Goal: Task Accomplishment & Management: Manage account settings

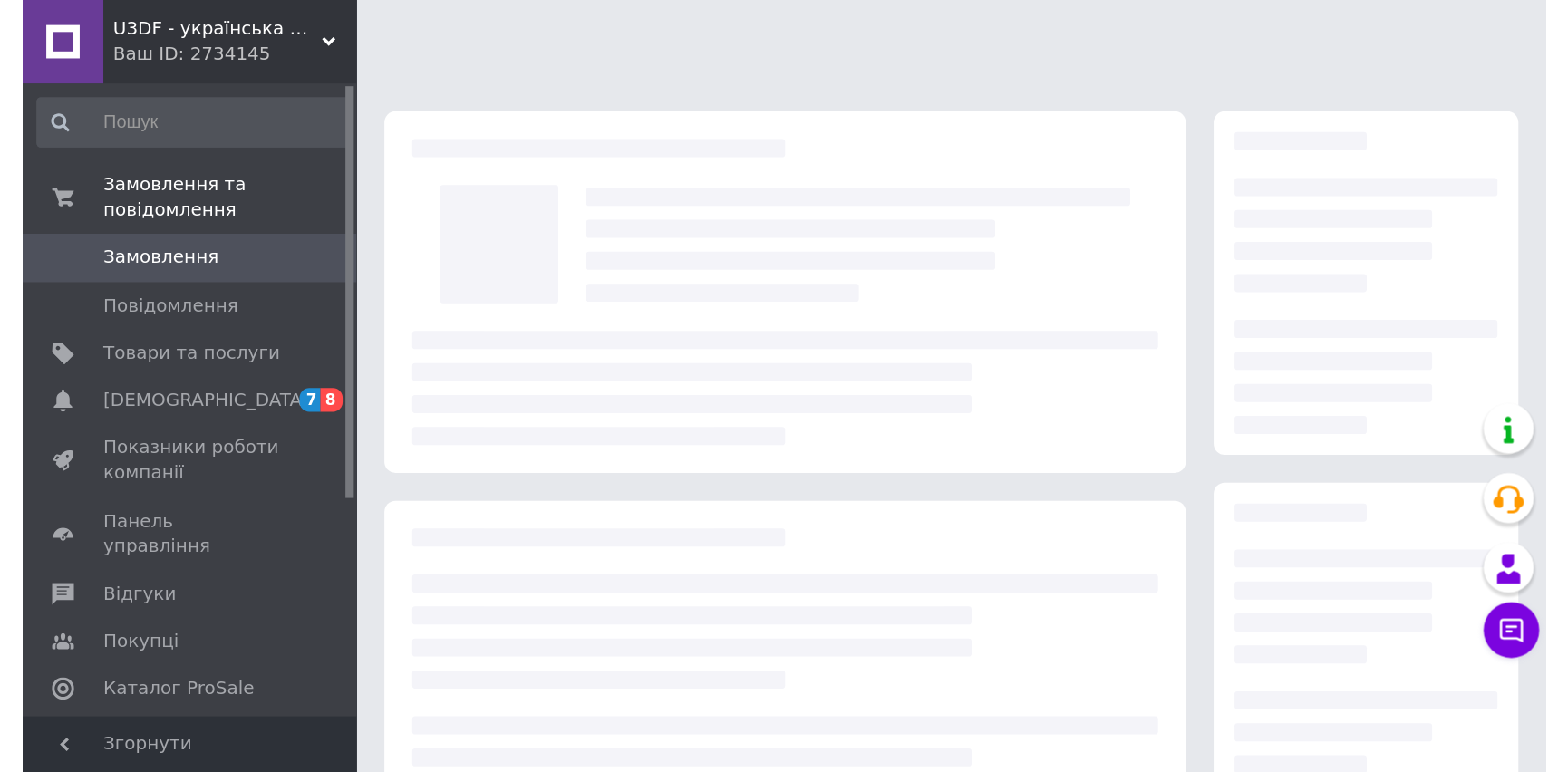
scroll to position [164, 0]
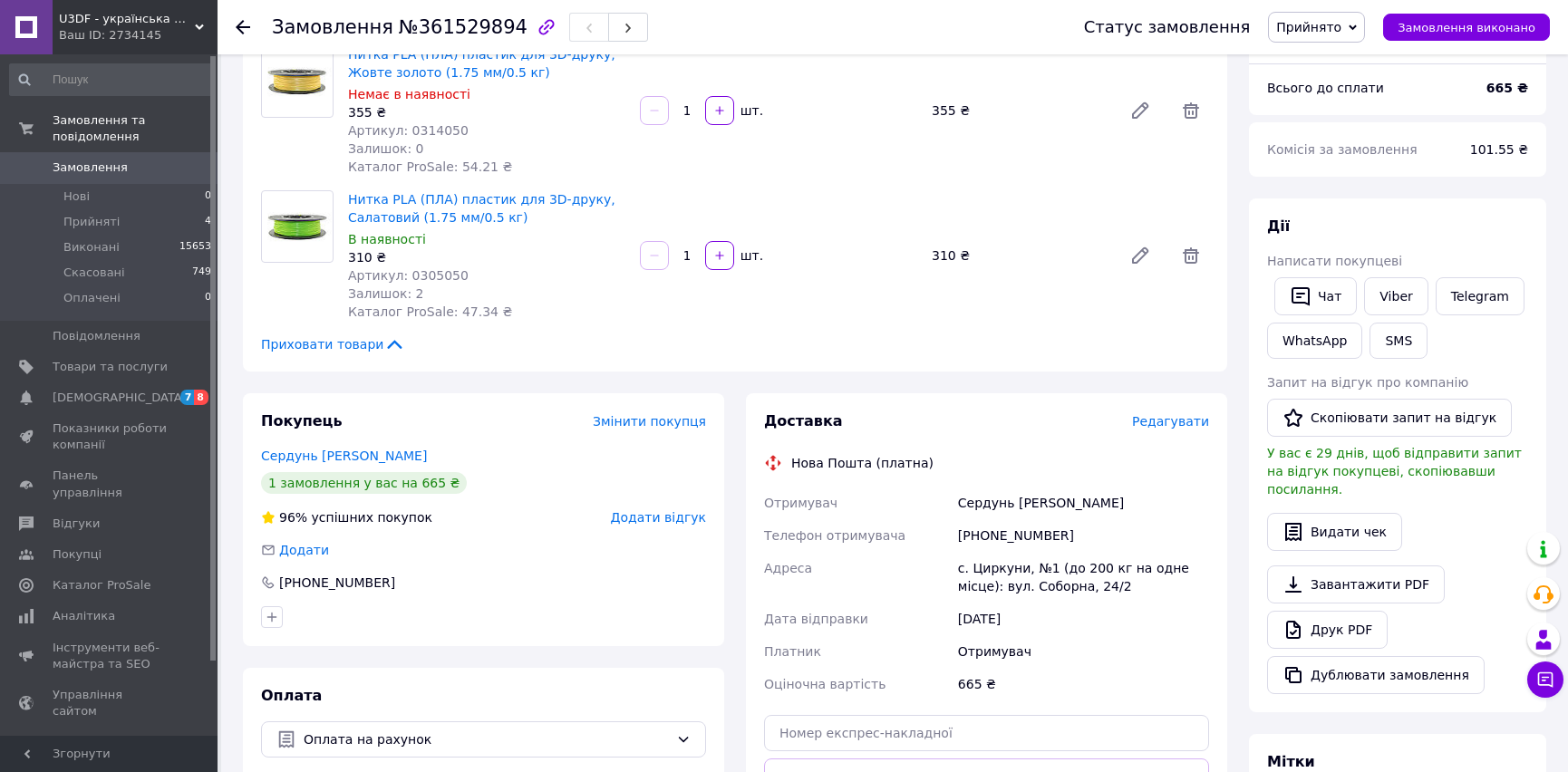
click at [992, 430] on div "Редагувати" at bounding box center [1170, 421] width 77 height 19
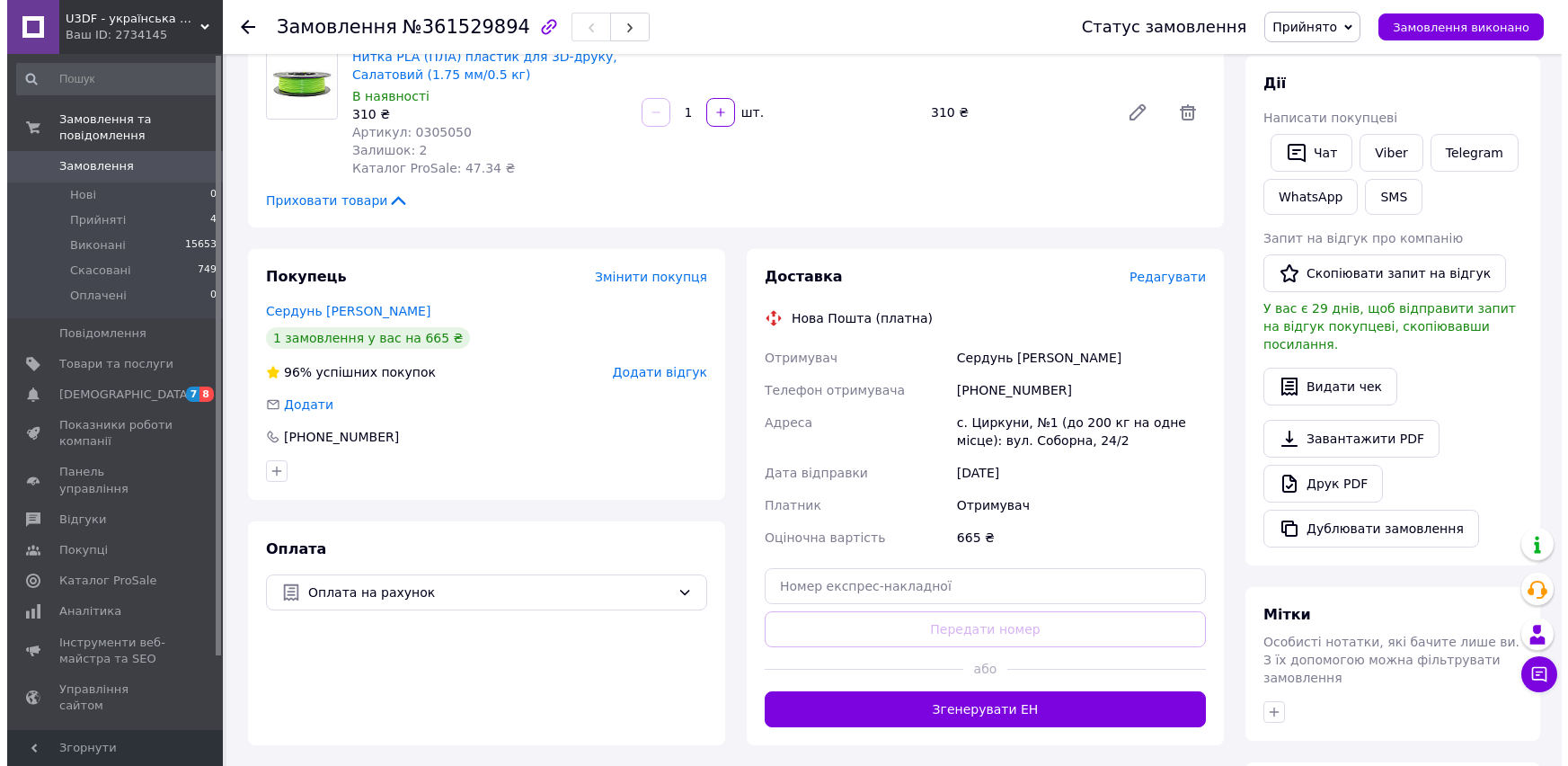
scroll to position [276, 0]
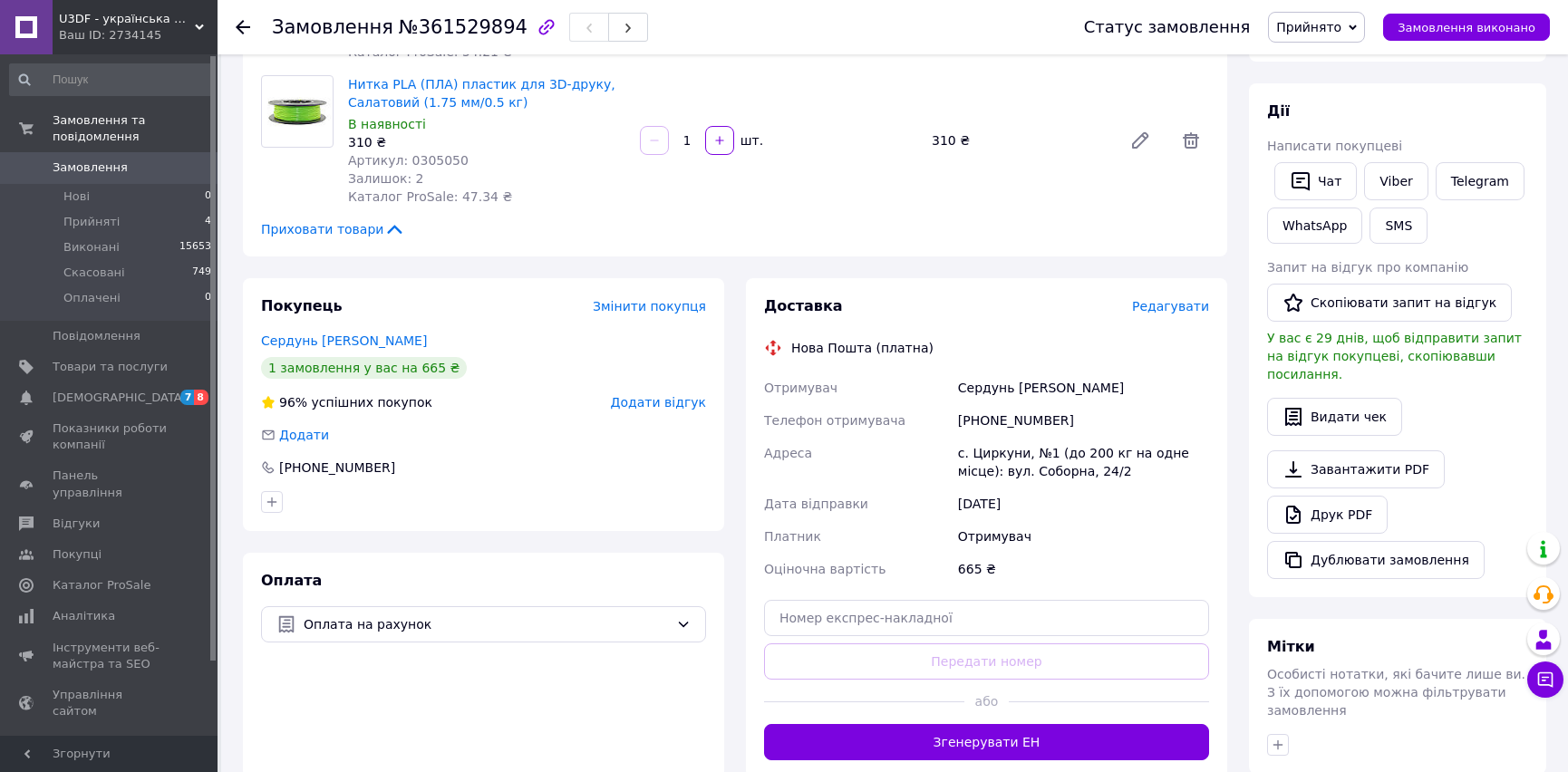
click at [992, 310] on span "Редагувати" at bounding box center [1170, 306] width 77 height 15
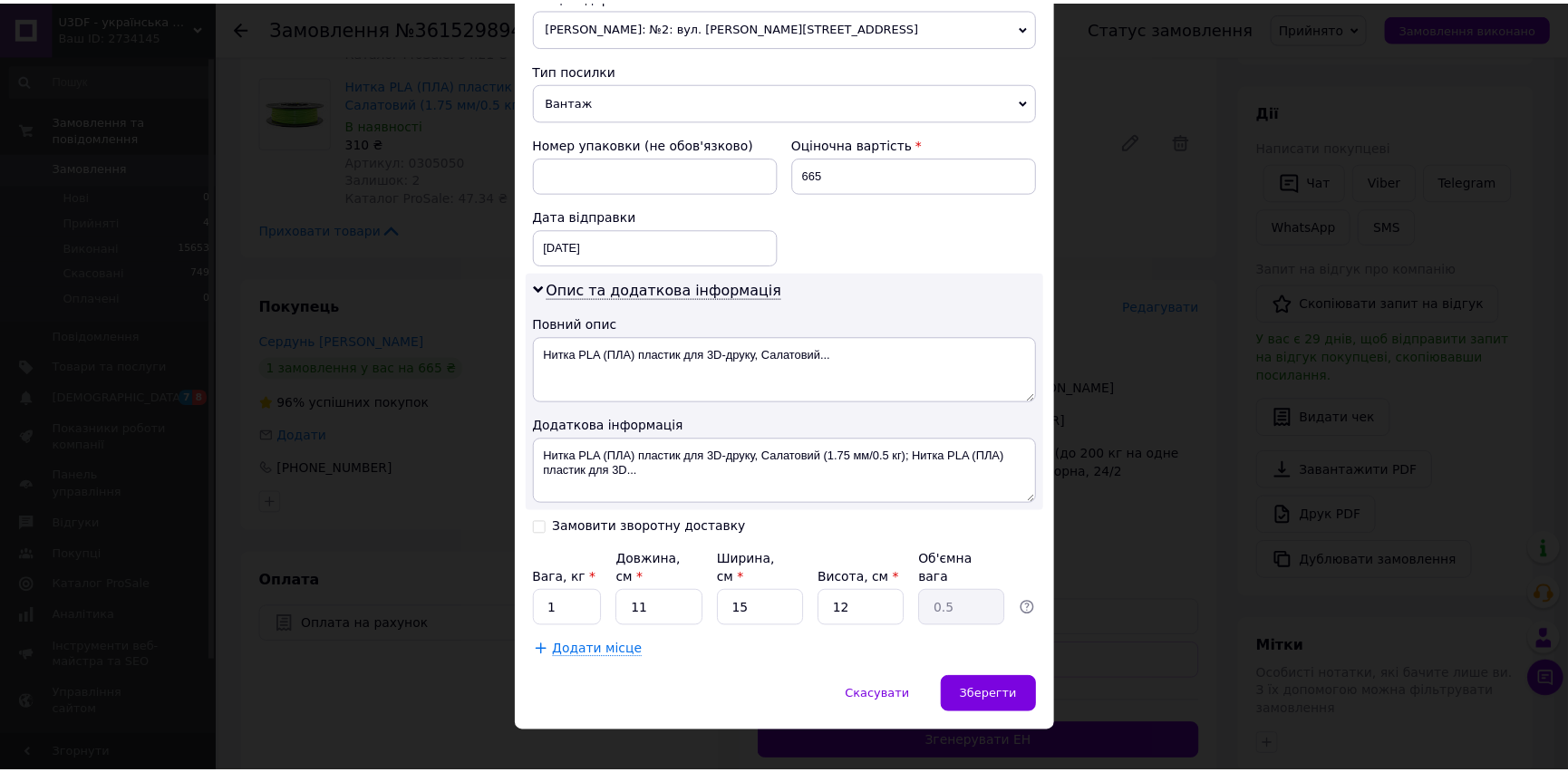
scroll to position [663, 0]
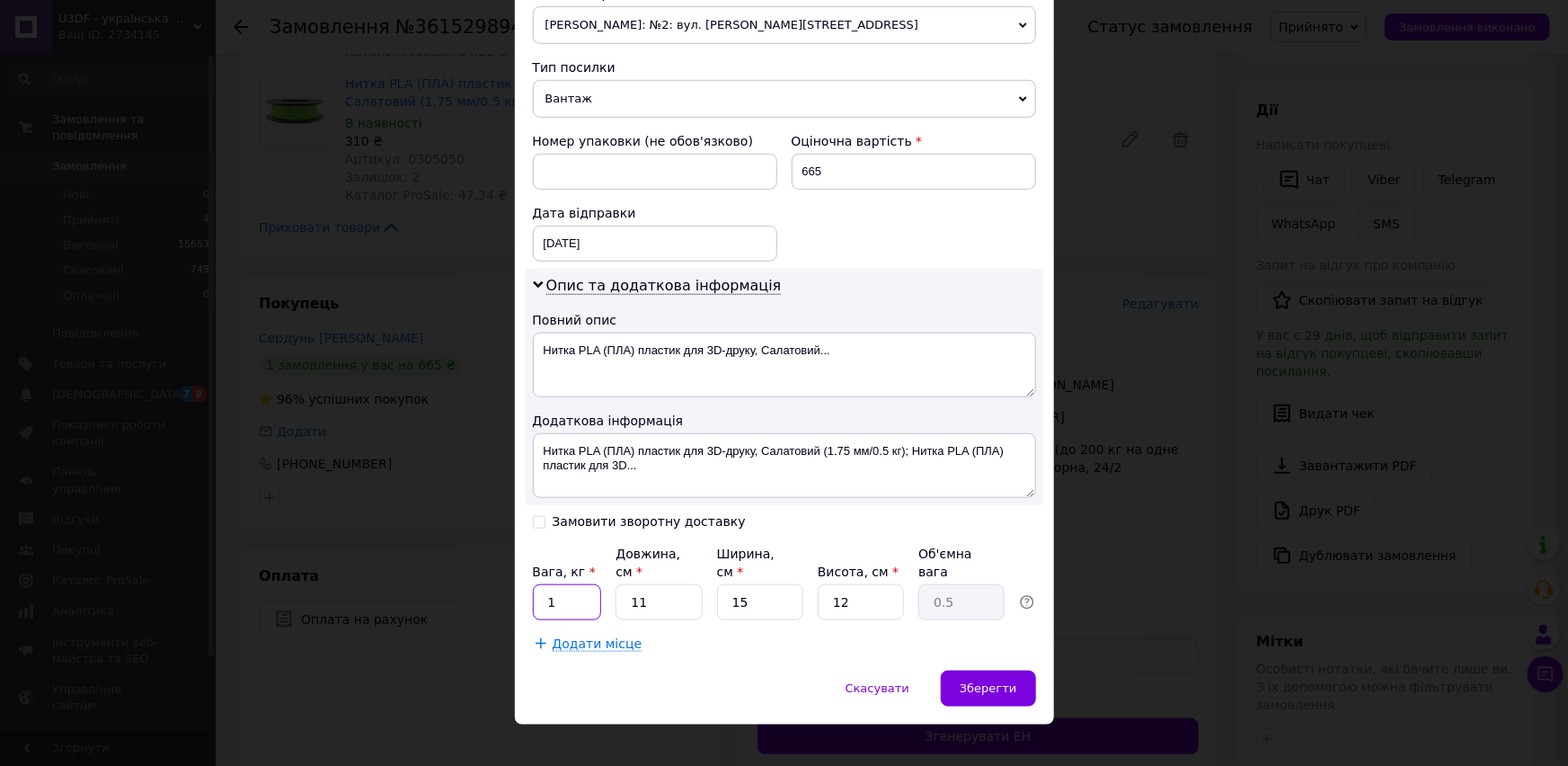
click at [549, 498] on input "1" at bounding box center [566, 602] width 69 height 36
type input "2"
click at [971, 498] on span "Зберегти" at bounding box center [988, 688] width 57 height 14
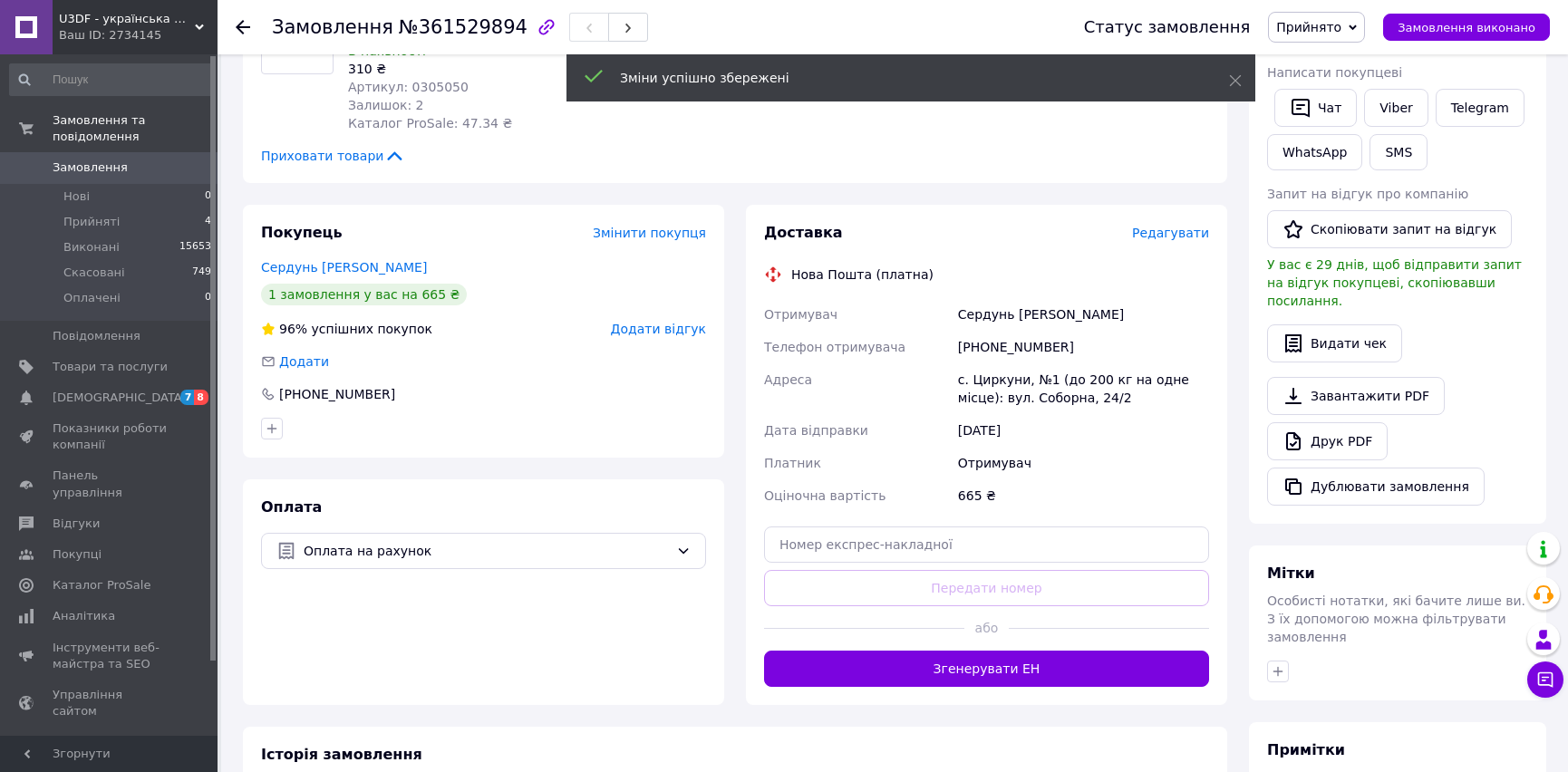
scroll to position [443, 0]
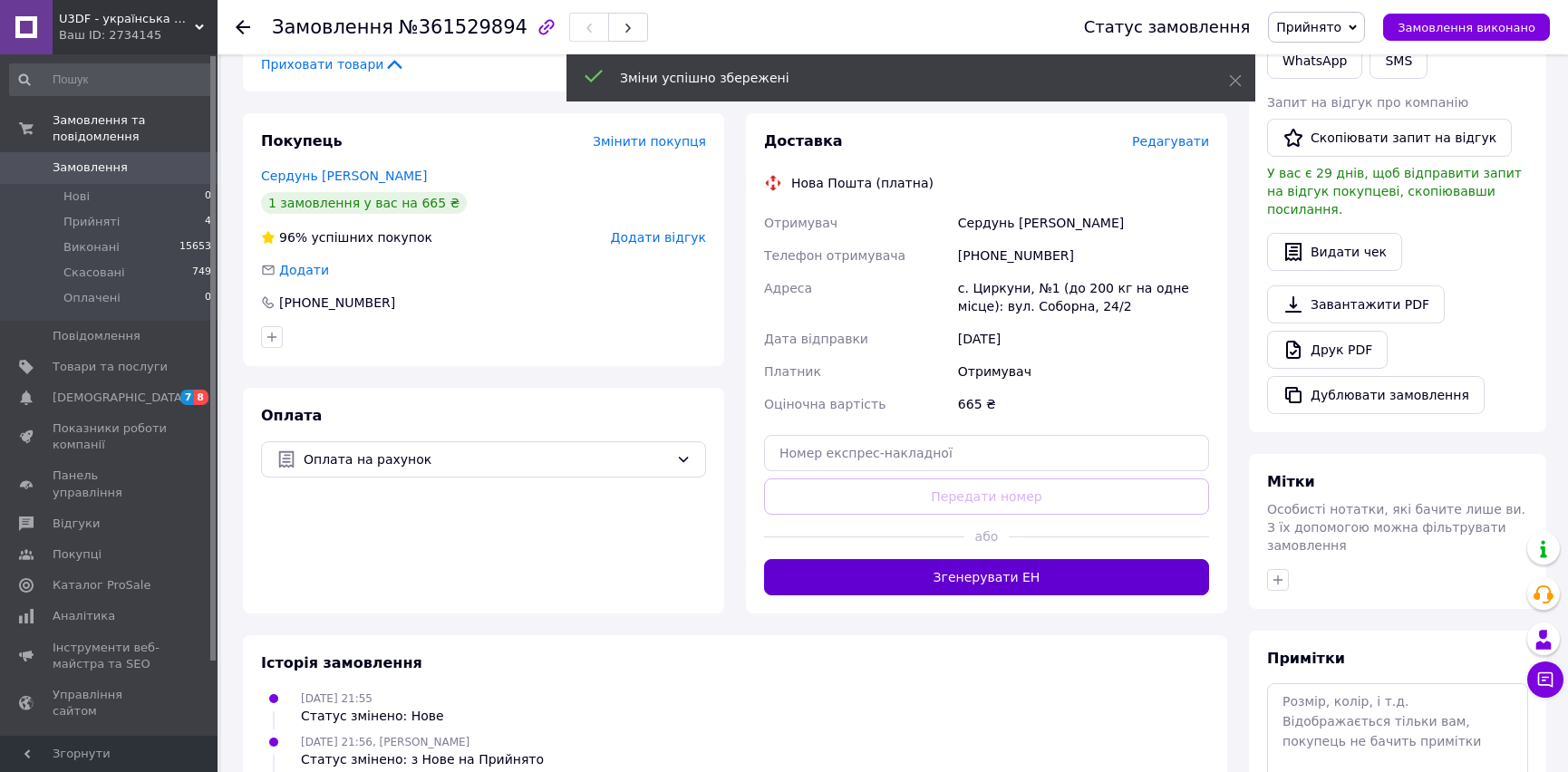
click at [992, 502] on button "Згенерувати ЕН" at bounding box center [986, 577] width 445 height 36
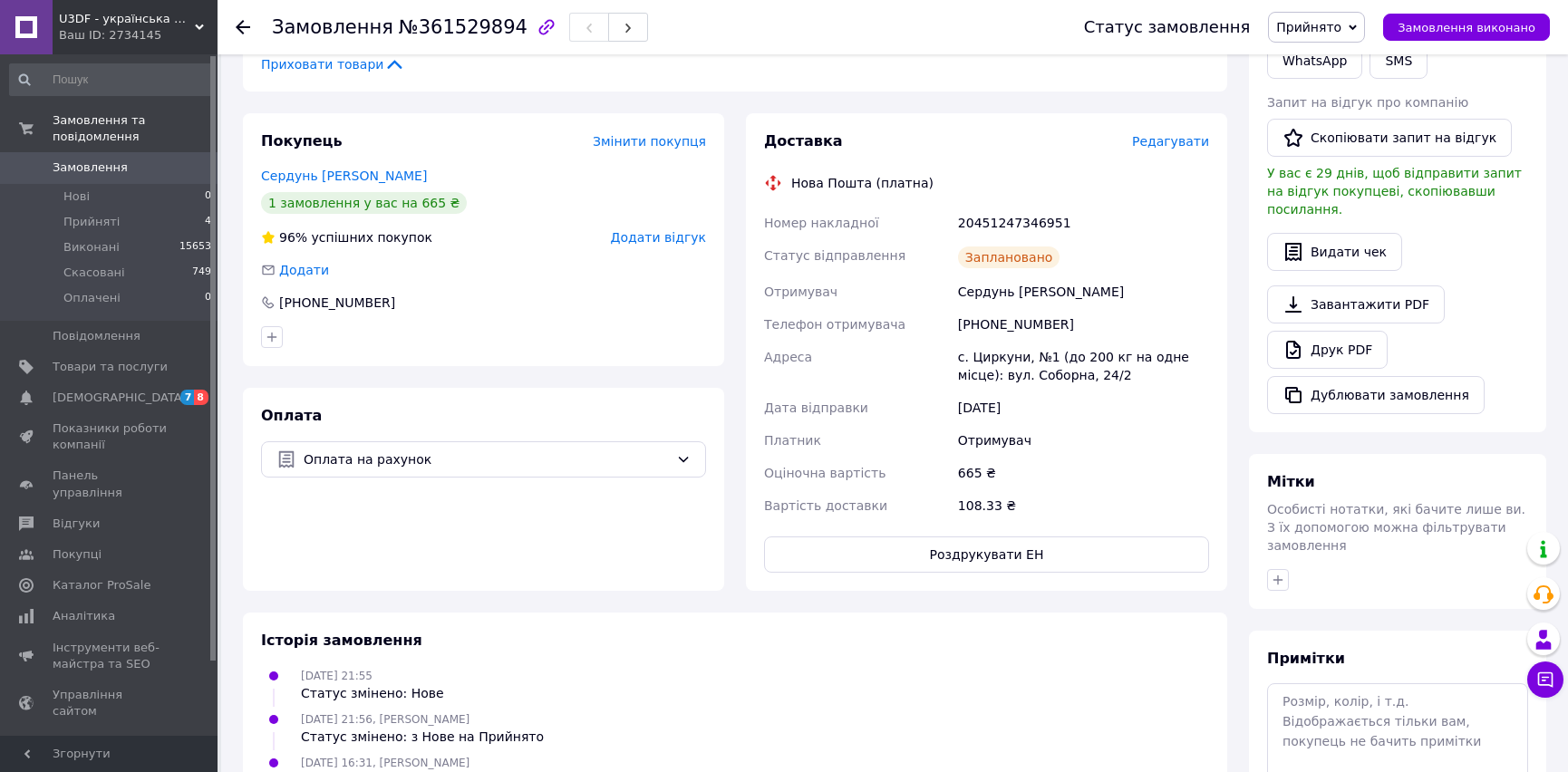
click at [992, 222] on div "20451247346951" at bounding box center [1083, 222] width 258 height 32
copy div "20451247346951"
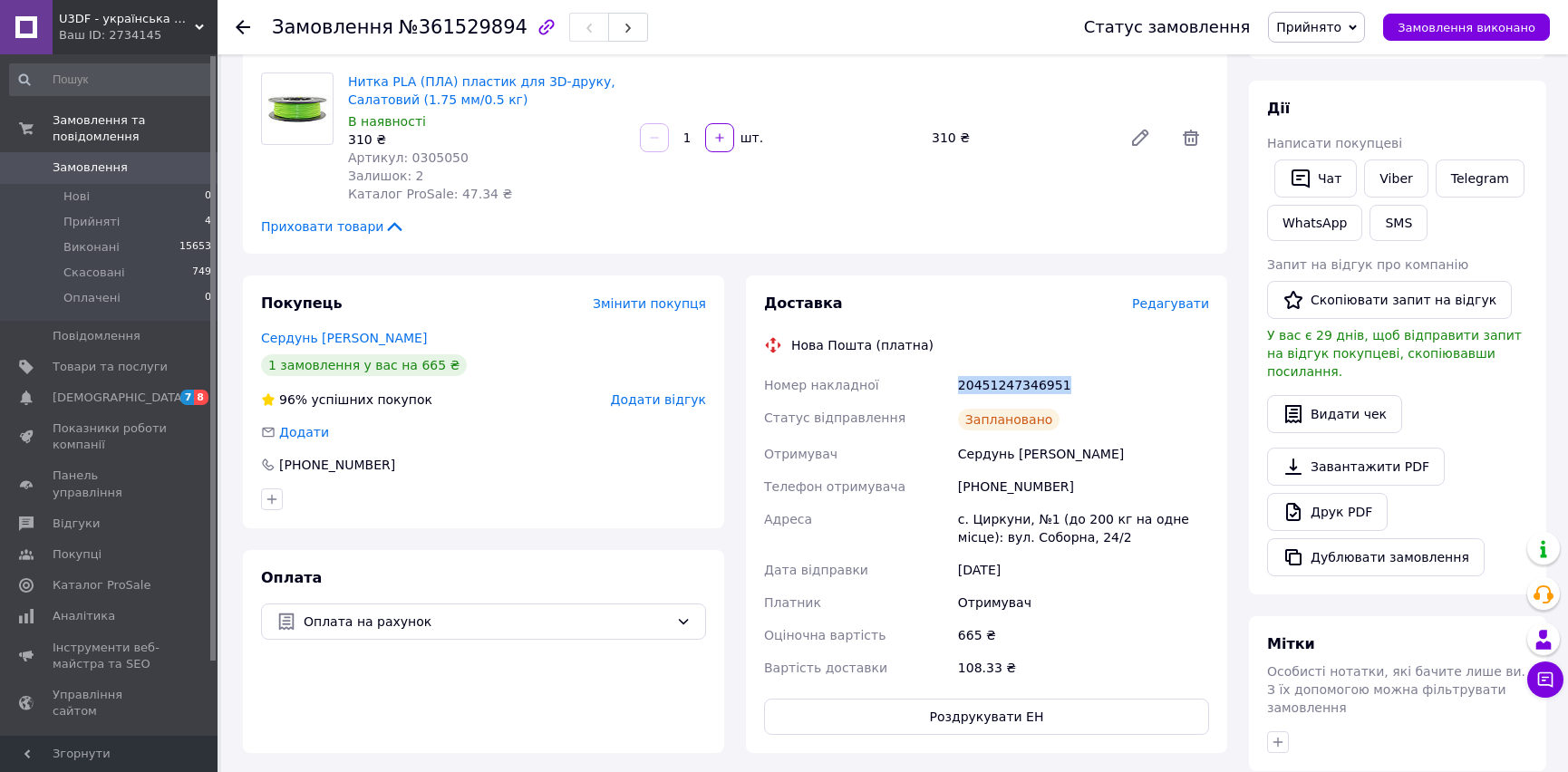
scroll to position [279, 0]
click at [992, 185] on link "Viber" at bounding box center [1396, 181] width 63 height 38
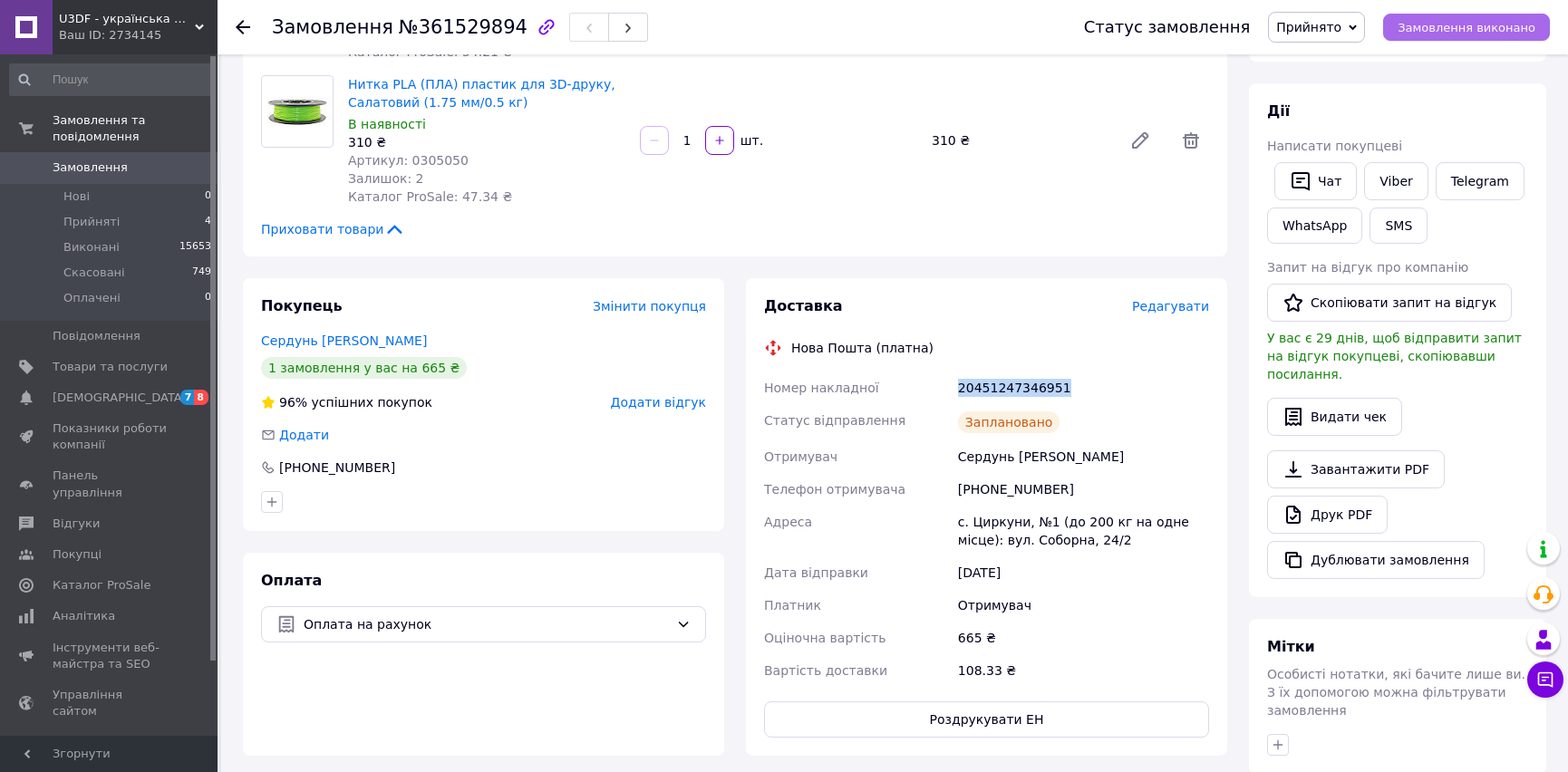
click at [992, 36] on button "Замовлення виконано" at bounding box center [1466, 27] width 167 height 27
